Goal: Task Accomplishment & Management: Complete application form

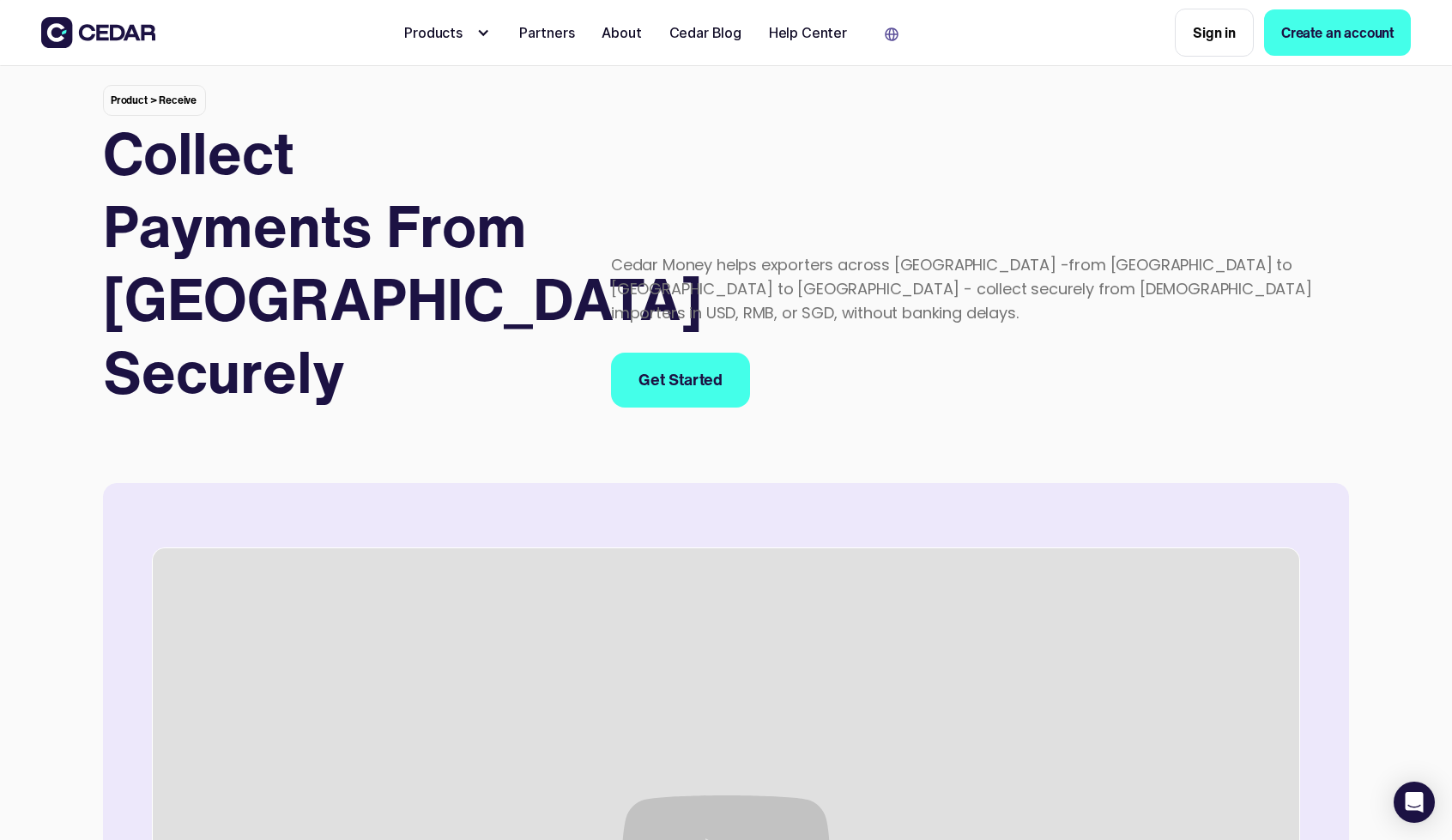
scroll to position [172, 0]
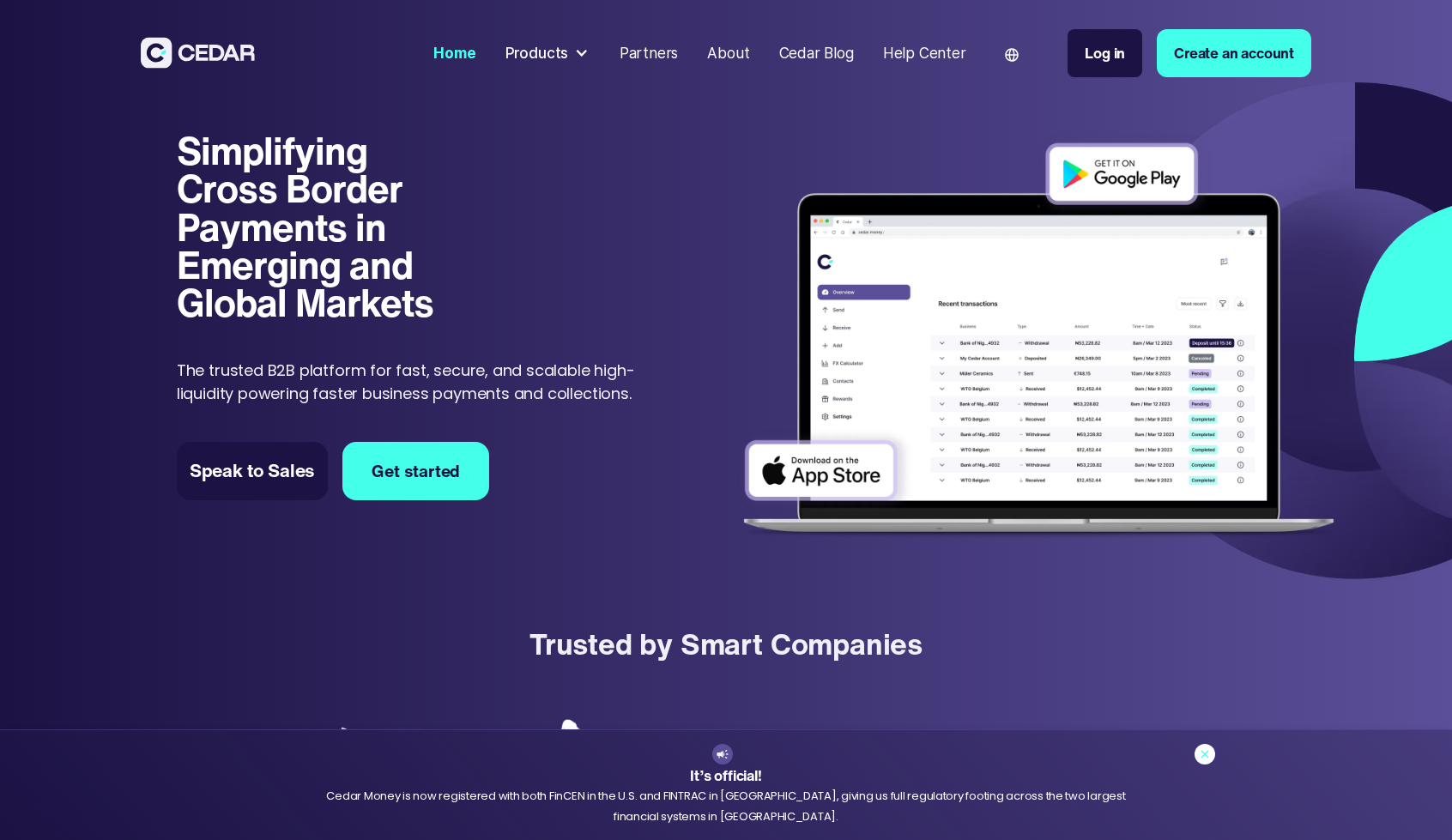
click at [1210, 753] on icon at bounding box center [1205, 754] width 14 height 14
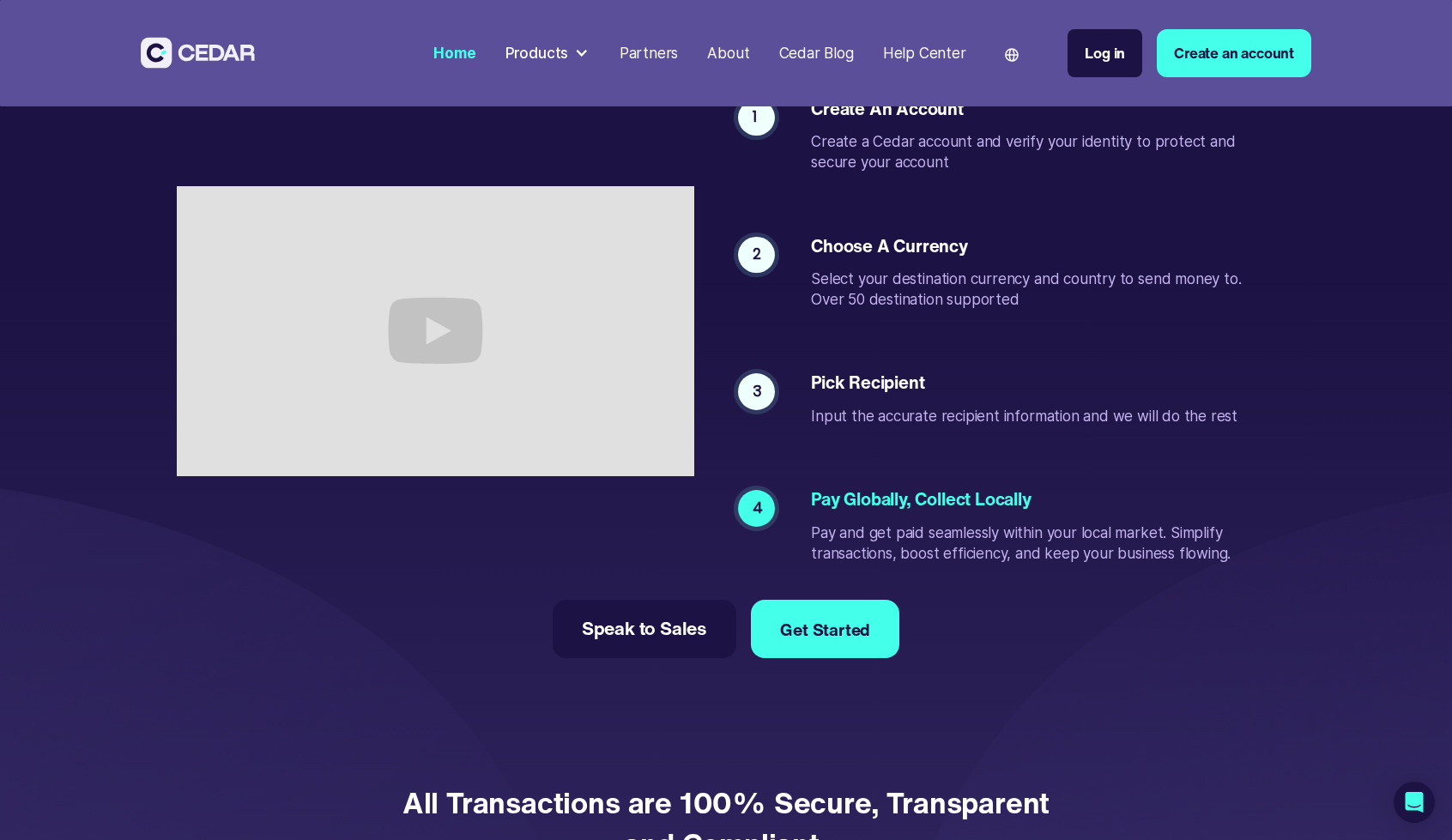
scroll to position [3465, 0]
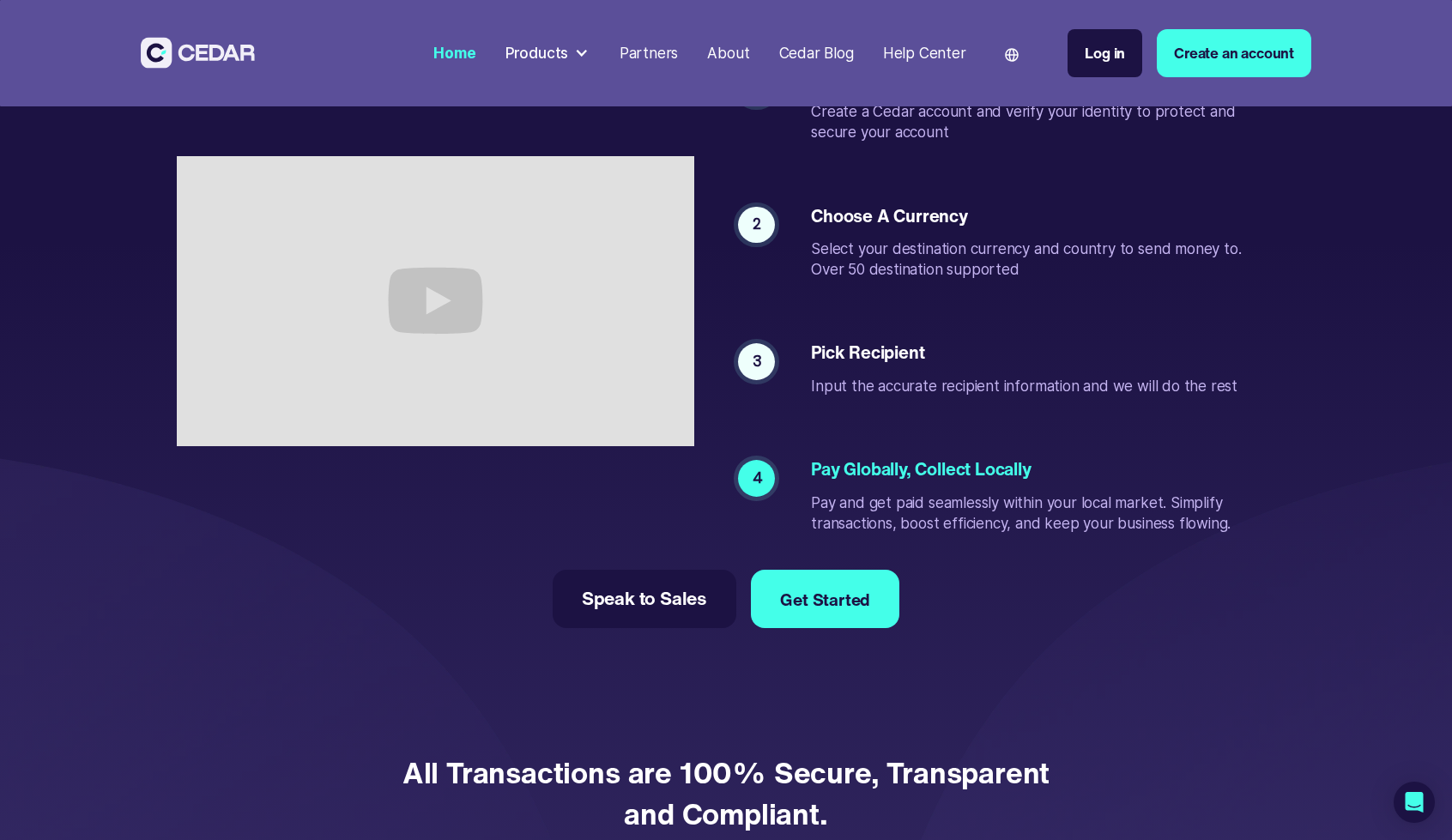
drag, startPoint x: 755, startPoint y: 120, endPoint x: 748, endPoint y: 133, distance: 14.8
click at [748, 107] on div "1" at bounding box center [755, 88] width 37 height 37
click at [773, 192] on div "1 Create an account Create a Cedar account and verify your identity to protect …" at bounding box center [999, 301] width 552 height 464
